Goal: Register for event/course

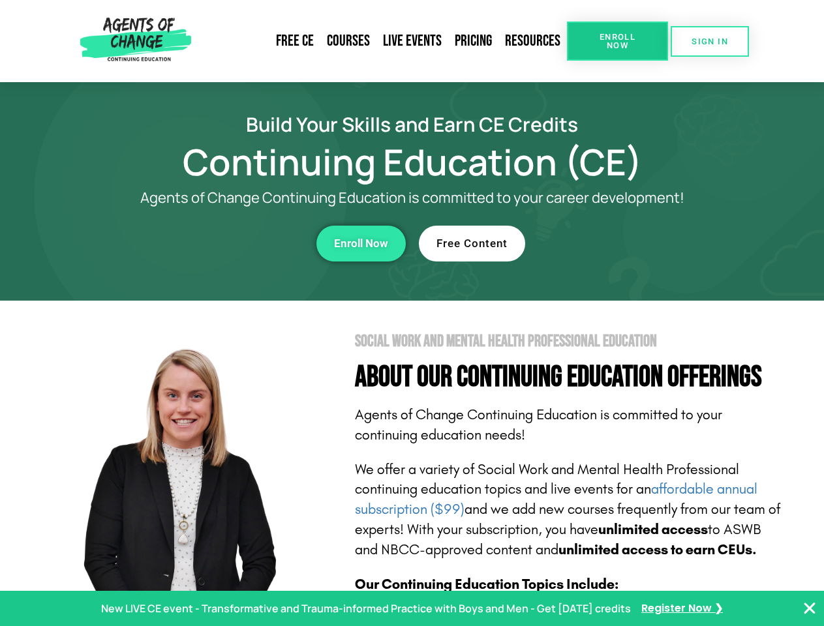
click at [411, 313] on section "Social Work and Mental Health Professional Education About Our Continuing Educa…" at bounding box center [412, 575] width 824 height 548
click at [533, 41] on link "Resources" at bounding box center [532, 41] width 68 height 30
click at [617, 41] on span "Enroll Now" at bounding box center [617, 41] width 59 height 17
click at [710, 41] on span "SIGN IN" at bounding box center [709, 41] width 37 height 8
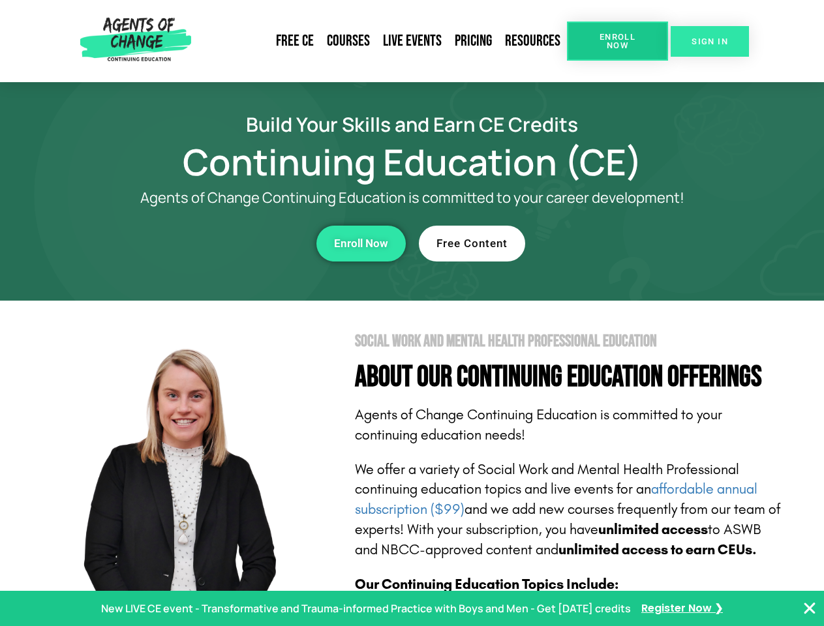
click at [710, 41] on span "SIGN IN" at bounding box center [709, 41] width 37 height 8
click at [226, 243] on div "Enroll Now" at bounding box center [226, 244] width 359 height 36
click at [361, 243] on span "Enroll Now" at bounding box center [361, 243] width 54 height 11
